Goal: Task Accomplishment & Management: Manage account settings

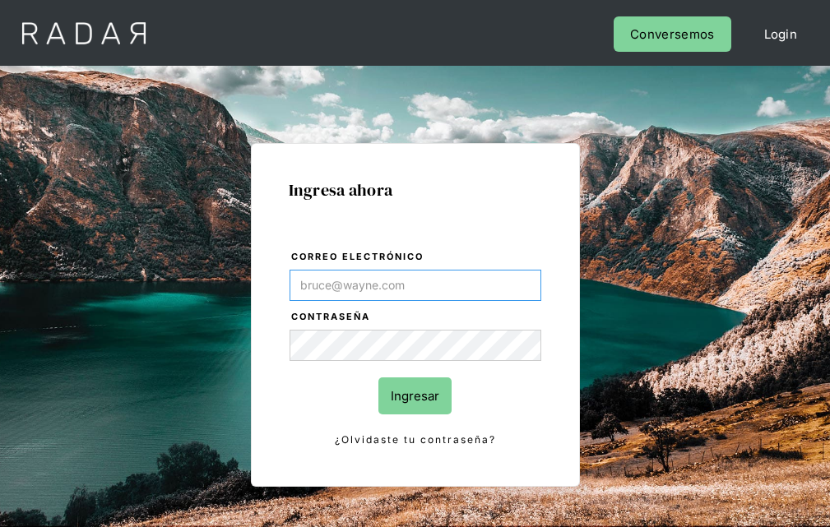
type input "[EMAIL_ADDRESS][PERSON_NAME][DOMAIN_NAME]"
click at [415, 396] on input "Ingresar" at bounding box center [414, 396] width 73 height 37
type input "[EMAIL_ADDRESS][PERSON_NAME][DOMAIN_NAME]"
click at [415, 396] on input "Ingresar" at bounding box center [414, 396] width 73 height 37
type input "[EMAIL_ADDRESS][PERSON_NAME][DOMAIN_NAME]"
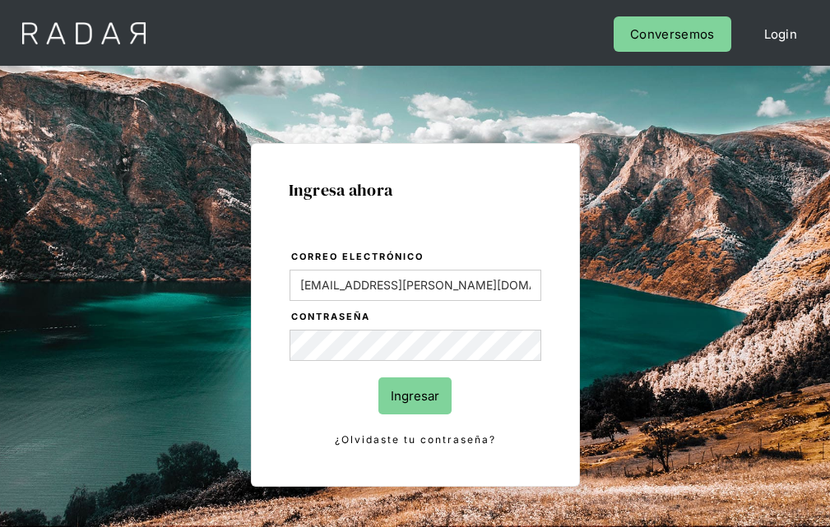
click at [415, 396] on input "Ingresar" at bounding box center [414, 396] width 73 height 37
type input "[EMAIL_ADDRESS][PERSON_NAME][DOMAIN_NAME]"
click at [415, 396] on input "Ingresar" at bounding box center [414, 396] width 73 height 37
